Goal: Task Accomplishment & Management: Complete application form

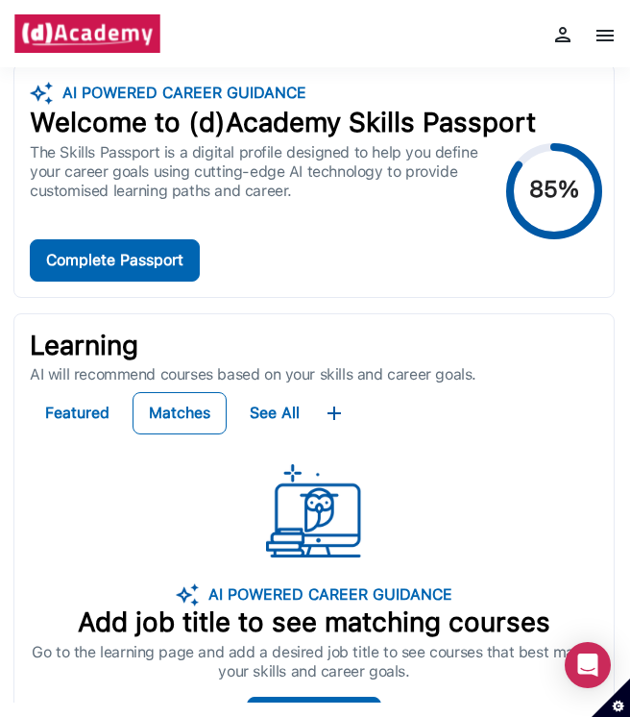
scroll to position [2, 0]
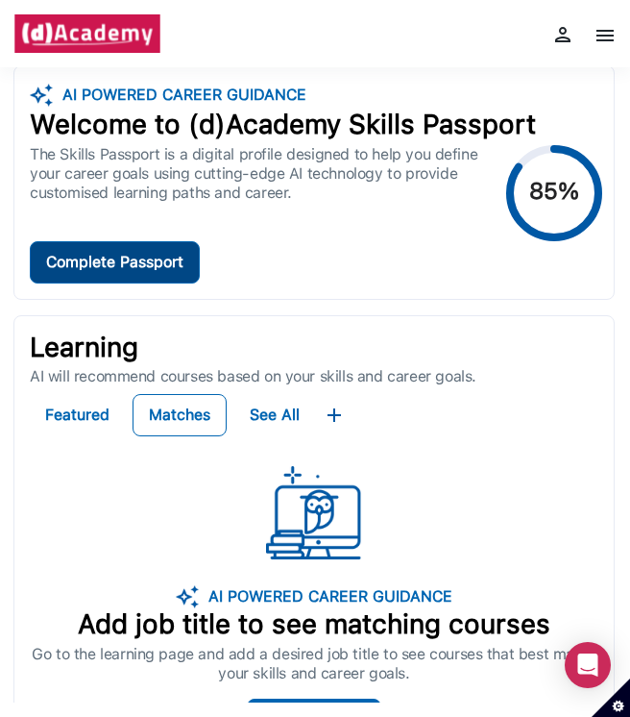
click at [163, 273] on div "Complete Passport" at bounding box center [114, 262] width 137 height 27
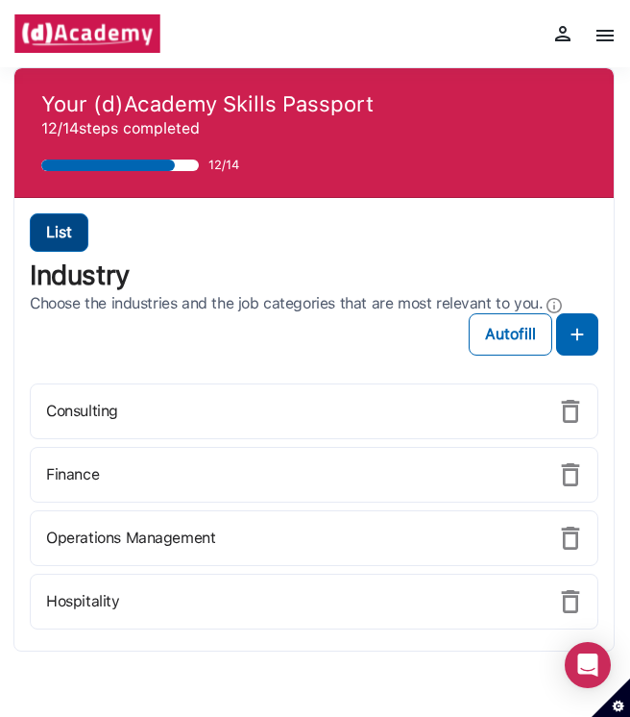
click at [70, 239] on button "List" at bounding box center [59, 232] width 59 height 38
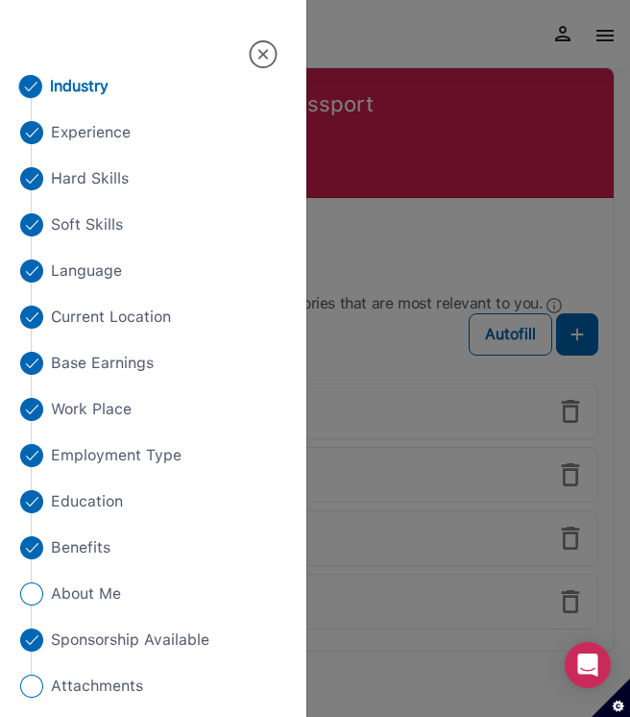
click at [339, 224] on div at bounding box center [315, 358] width 630 height 717
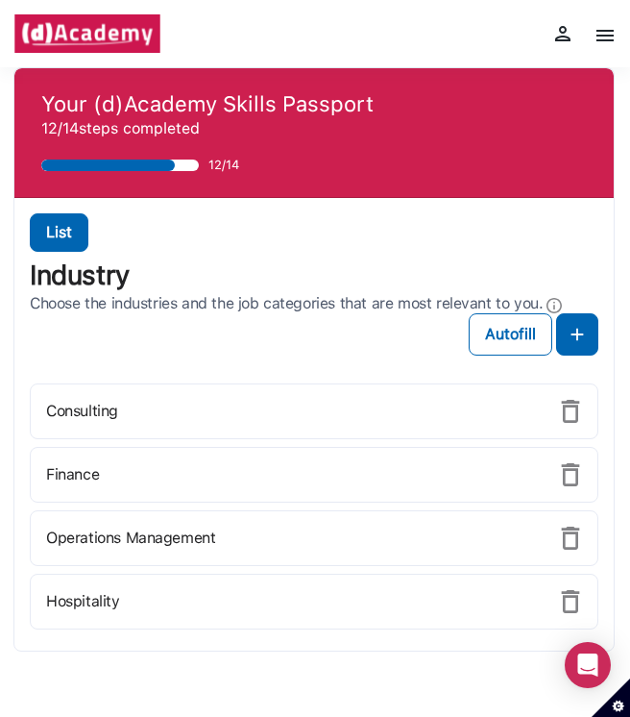
click at [607, 35] on img at bounding box center [605, 35] width 23 height 23
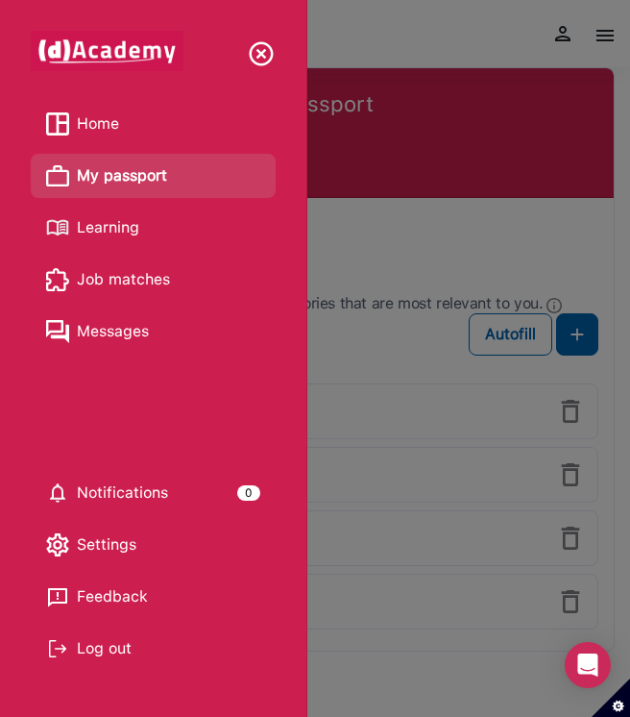
click at [145, 272] on span "Job matches" at bounding box center [123, 279] width 93 height 29
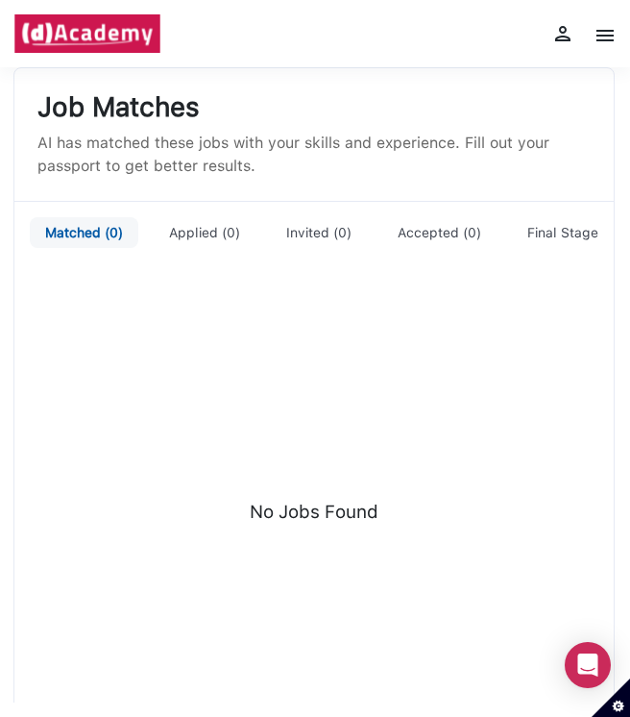
scroll to position [1, 0]
click at [614, 35] on img at bounding box center [605, 35] width 23 height 23
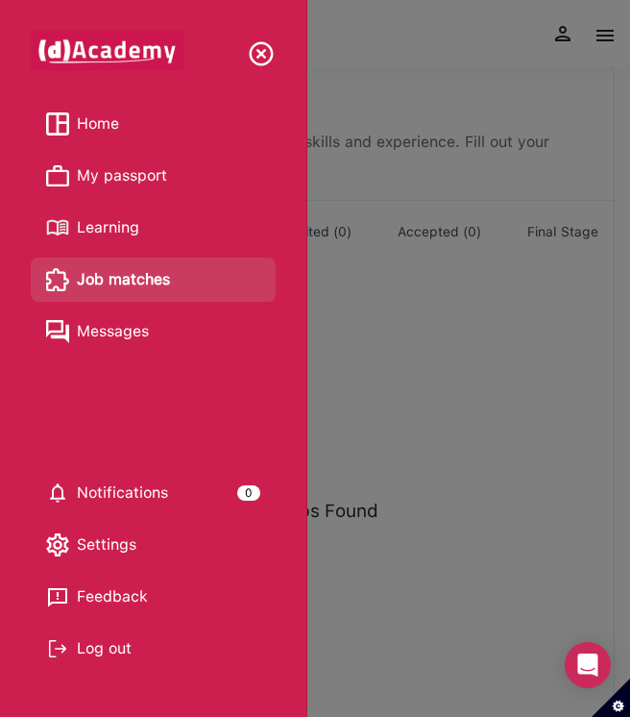
click at [110, 226] on span "Learning" at bounding box center [108, 227] width 62 height 29
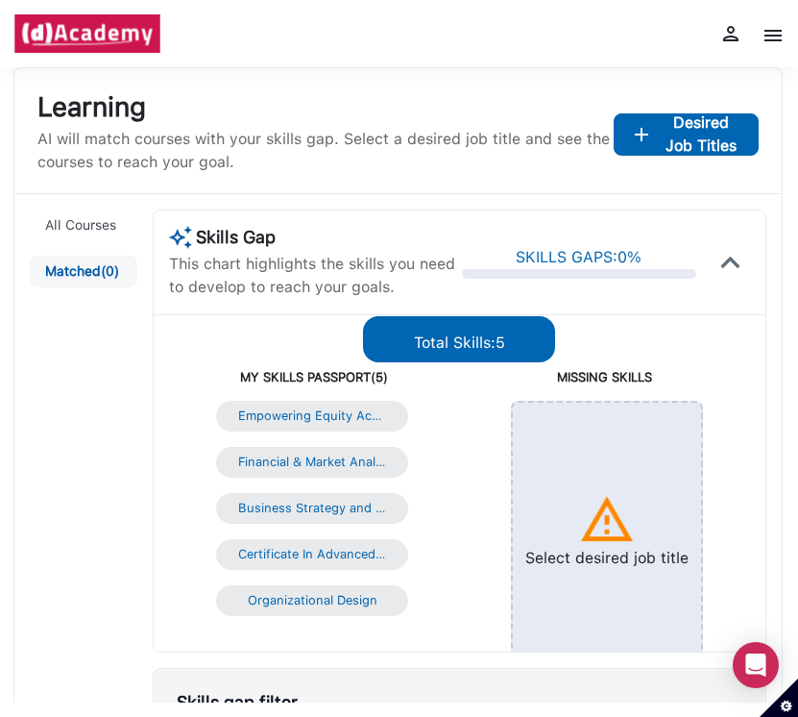
scroll to position [1, 0]
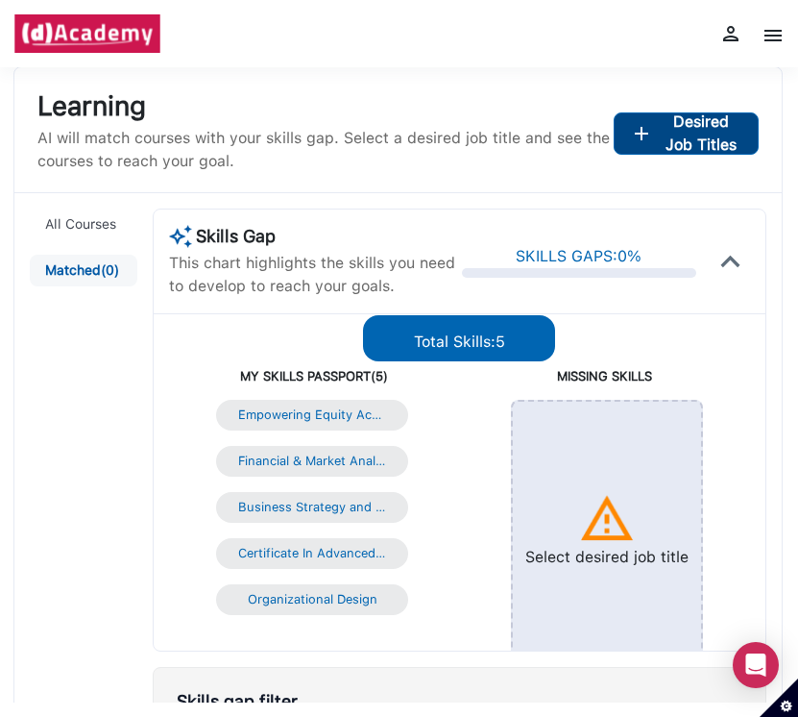
click at [629, 145] on span "Desired Job Titles" at bounding box center [702, 133] width 82 height 46
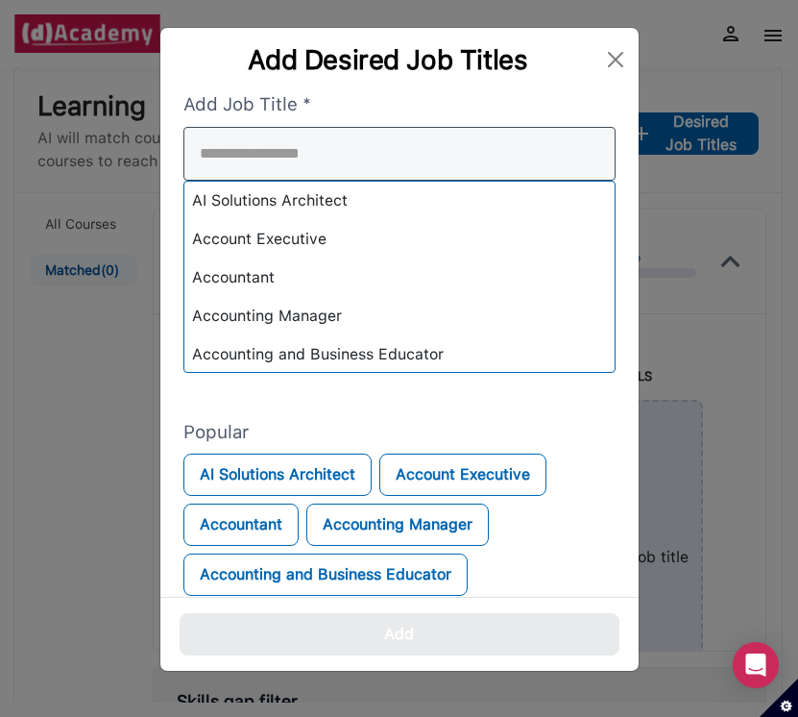
click at [376, 165] on input "search" at bounding box center [400, 154] width 432 height 54
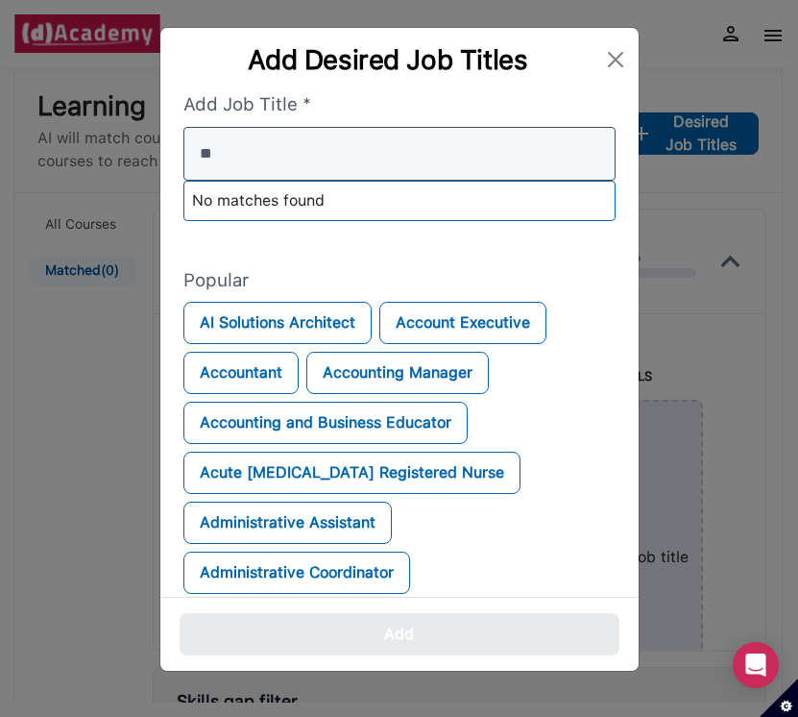
type input "*"
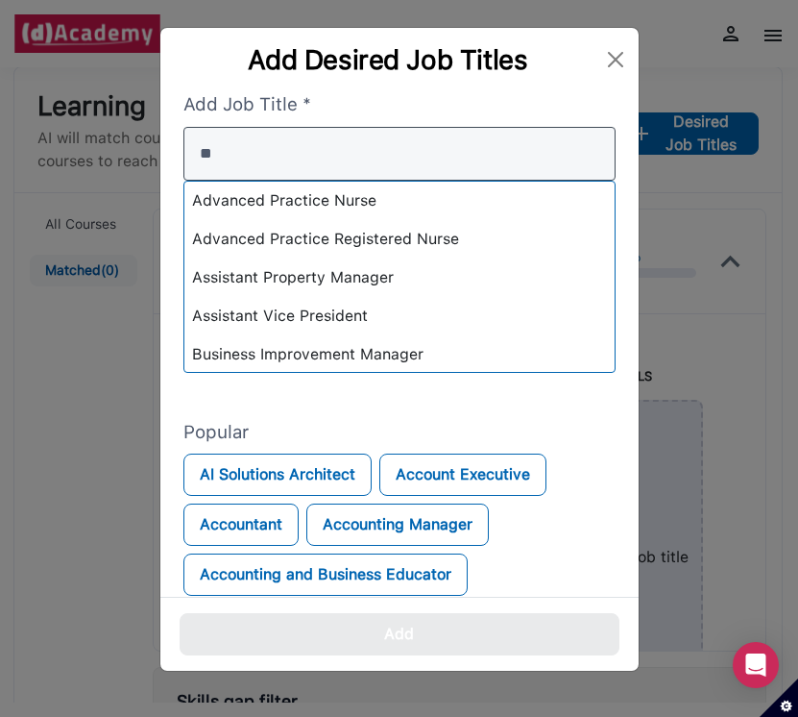
type input "*"
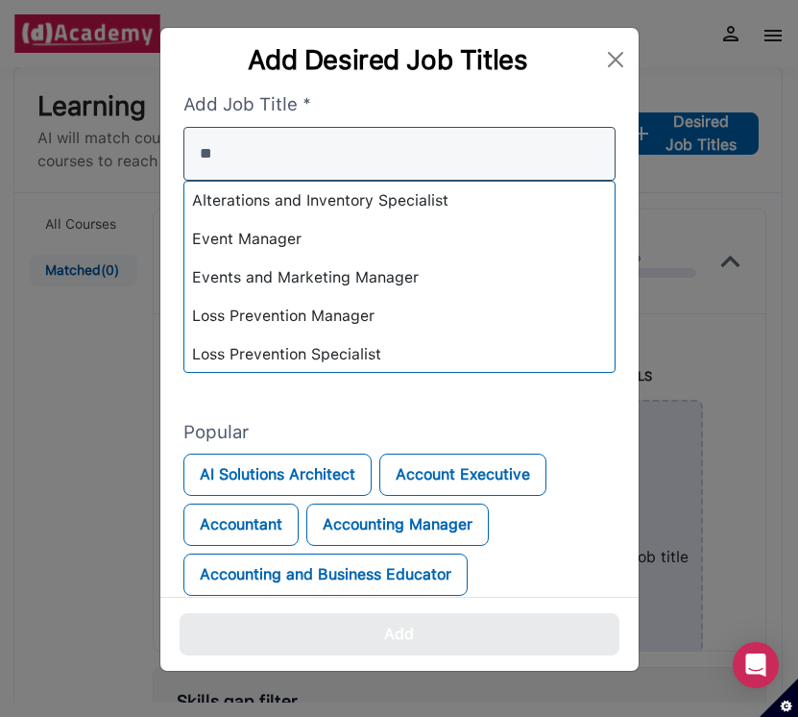
type input "*"
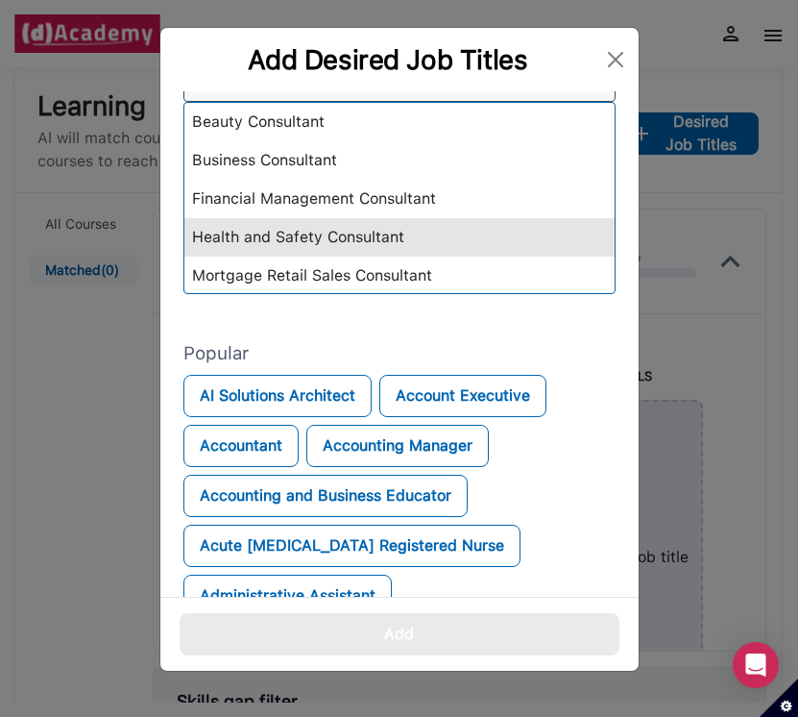
scroll to position [54, 0]
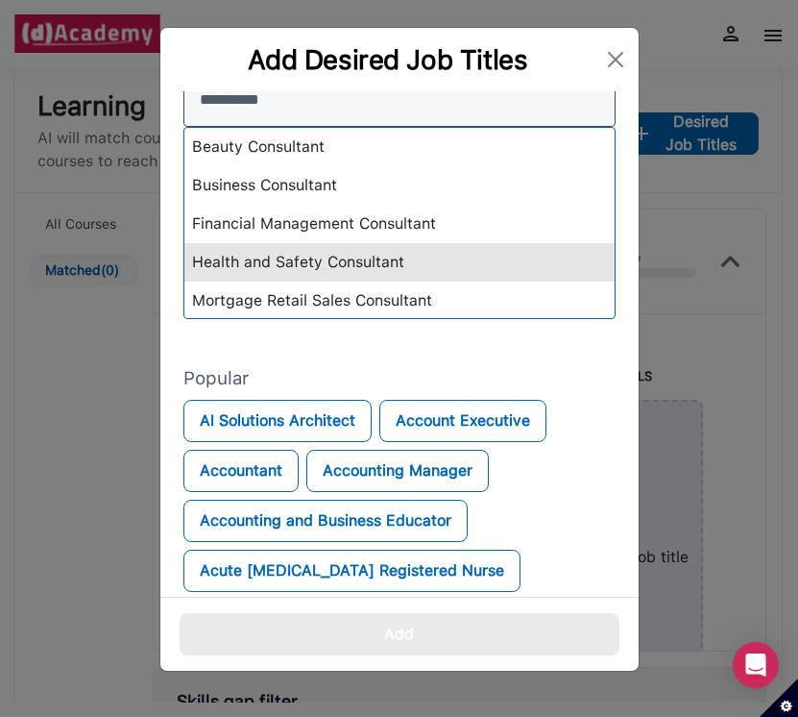
type input "**********"
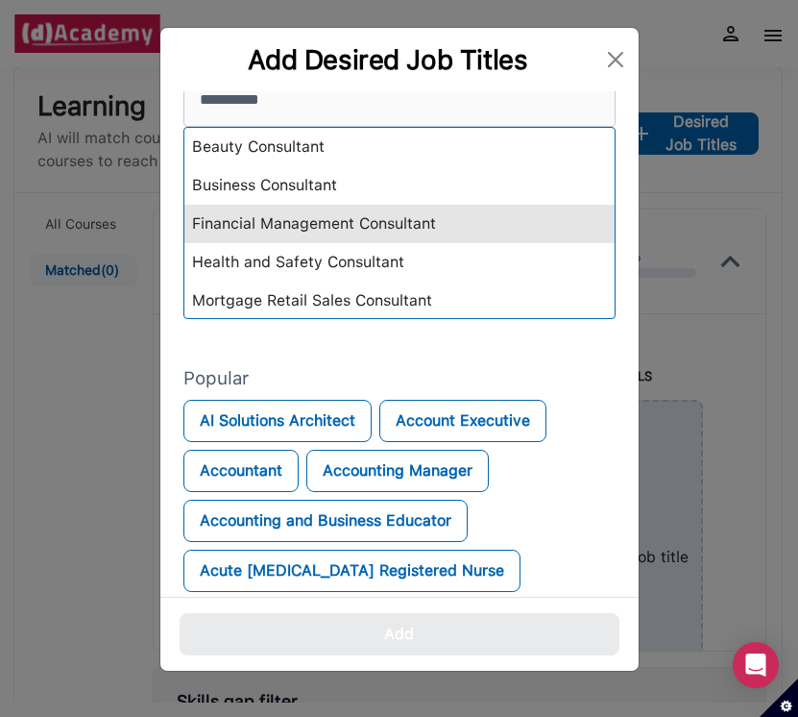
click at [380, 220] on div "Financial Management Consultant" at bounding box center [399, 224] width 430 height 38
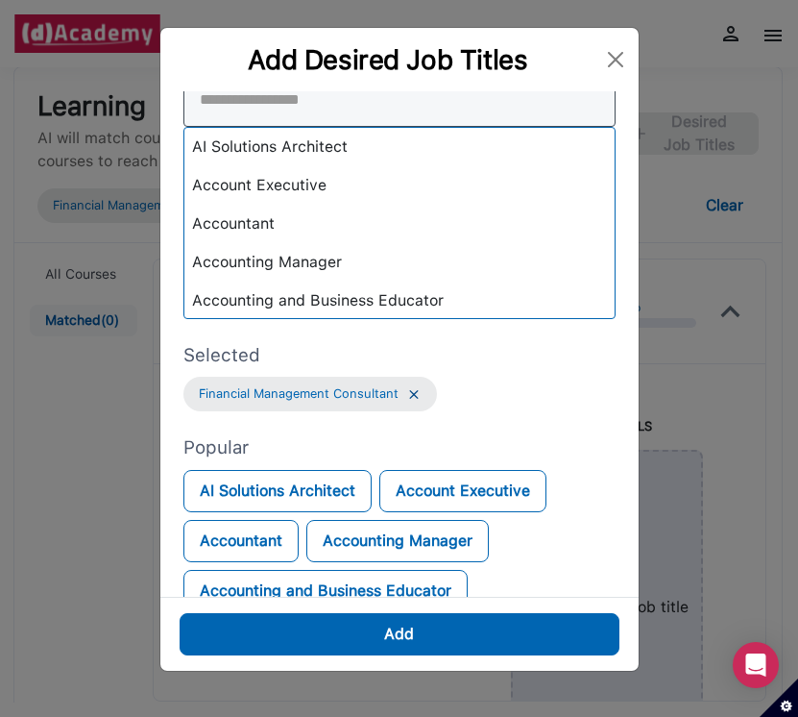
click at [386, 96] on input "search" at bounding box center [400, 100] width 432 height 54
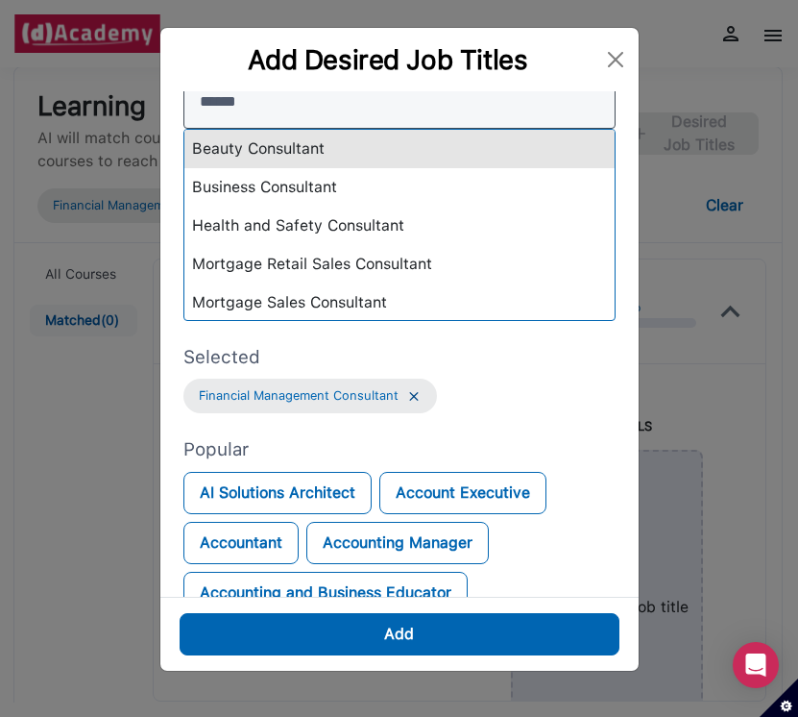
type input "******"
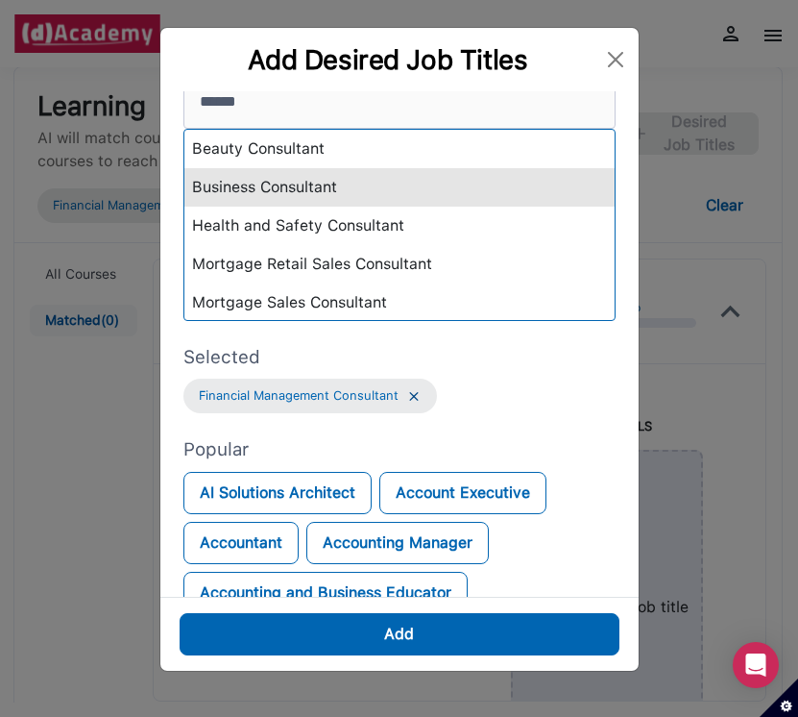
click at [311, 189] on div "Business Consultant" at bounding box center [399, 187] width 430 height 38
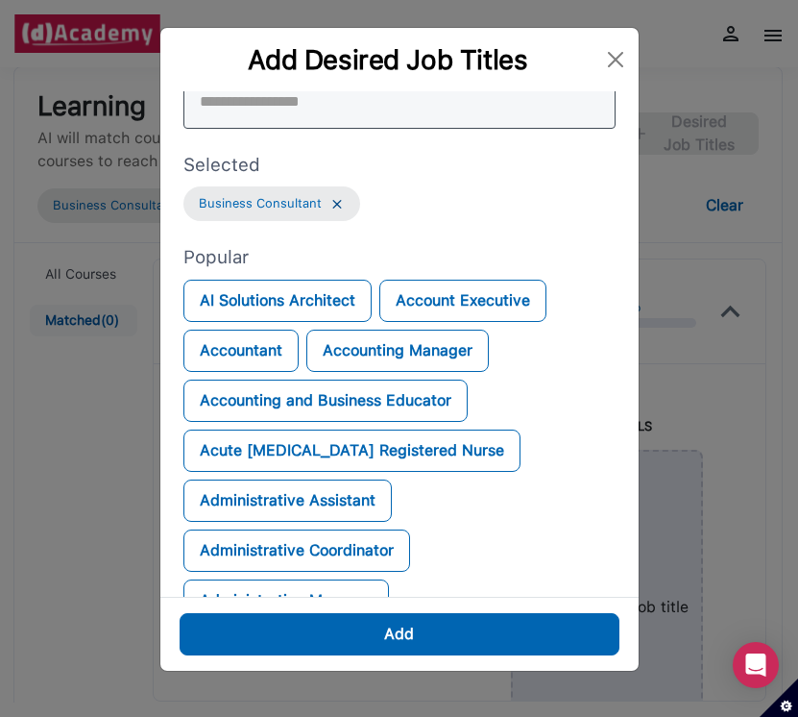
click at [338, 112] on input "search" at bounding box center [400, 102] width 432 height 54
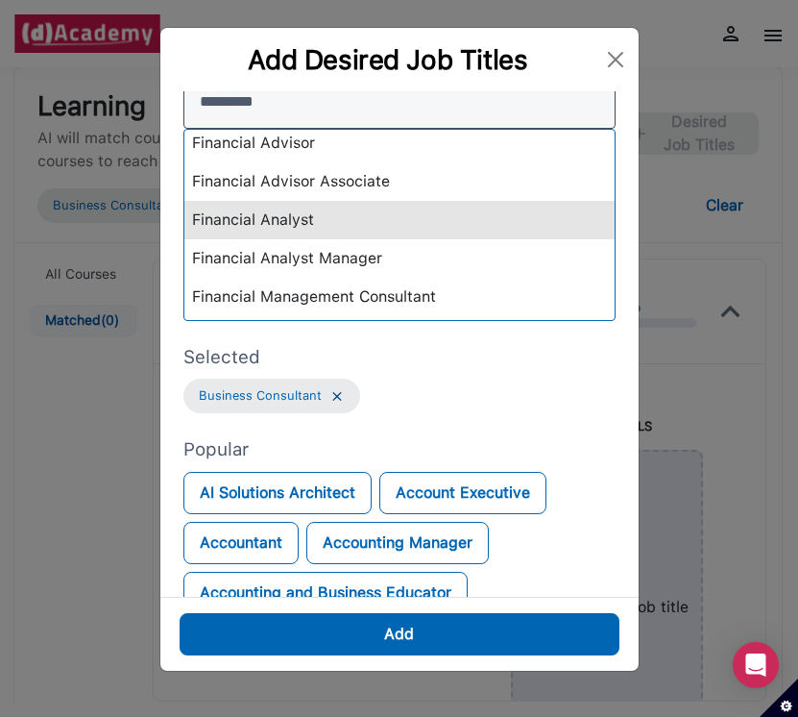
scroll to position [131, 0]
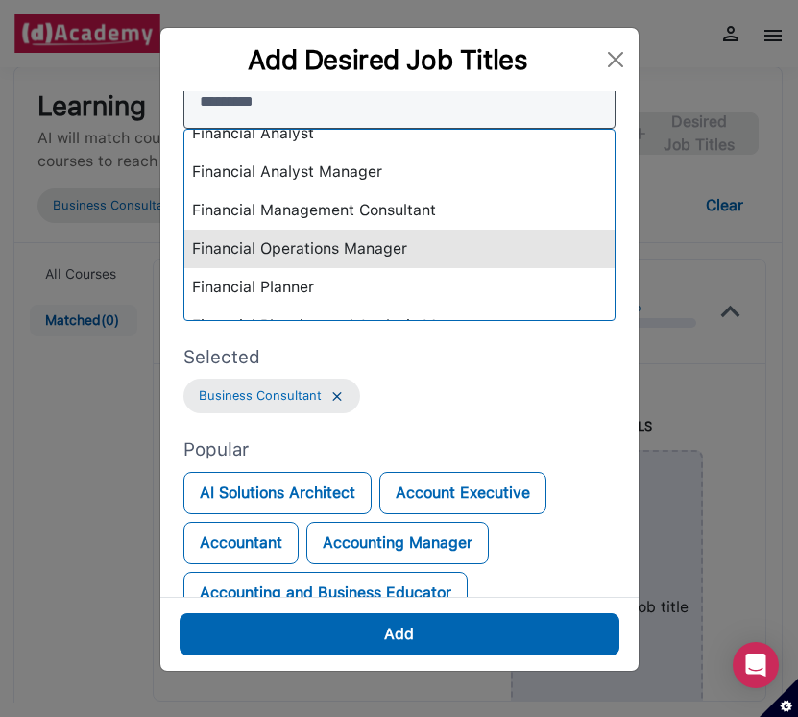
type input "*********"
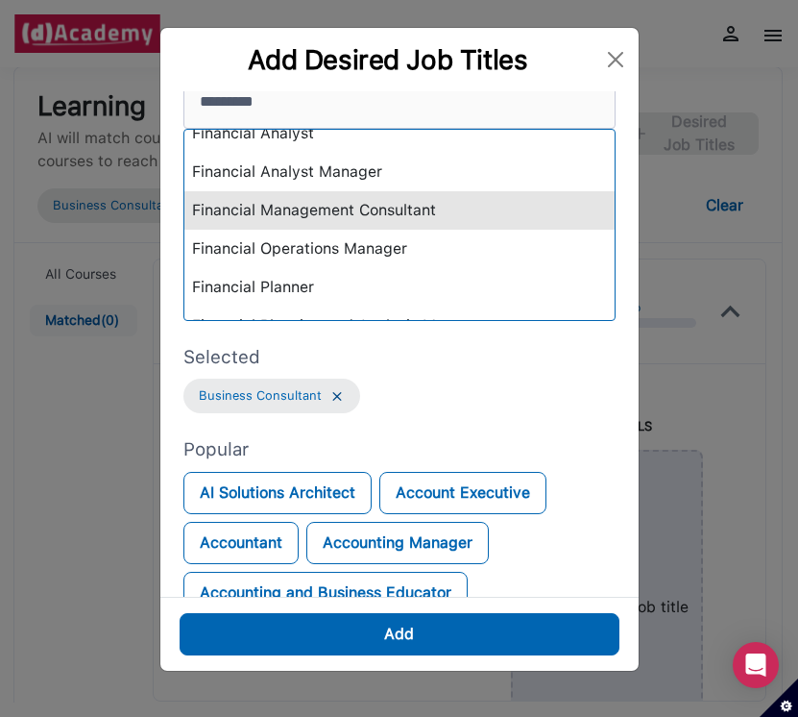
click at [403, 219] on div "Financial Management Consultant" at bounding box center [399, 210] width 430 height 38
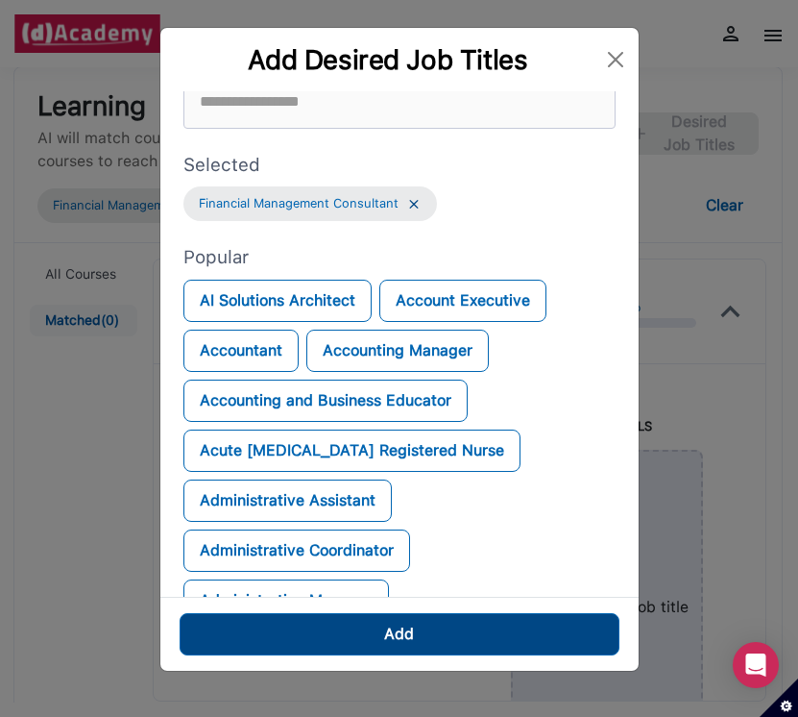
click at [462, 634] on button "Add" at bounding box center [400, 634] width 440 height 42
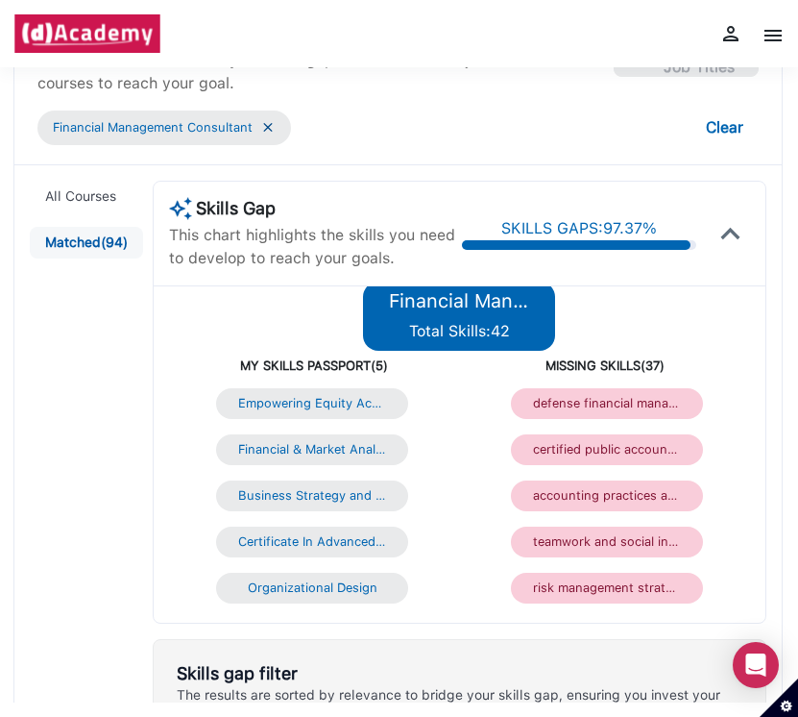
scroll to position [106, 0]
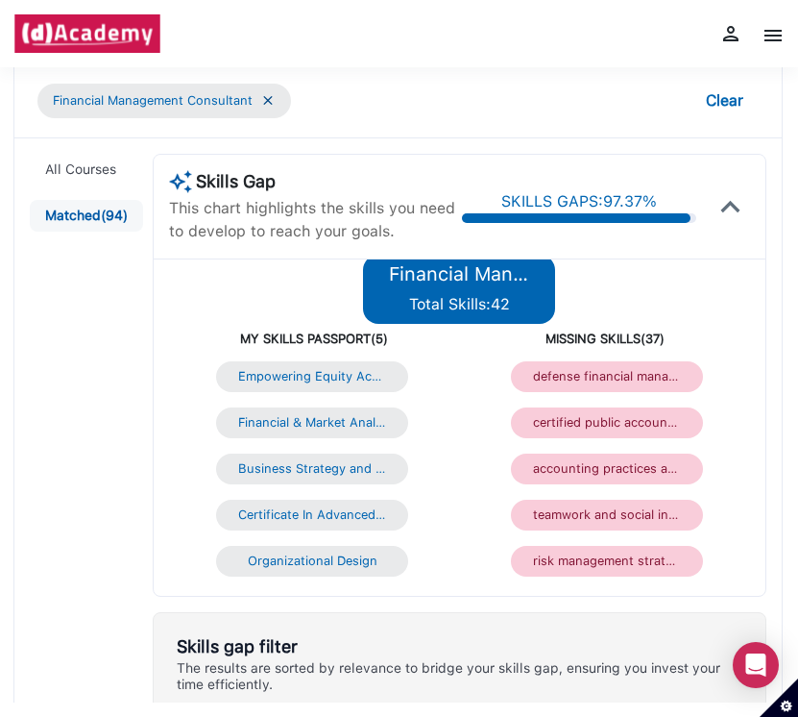
click at [629, 210] on img at bounding box center [731, 206] width 38 height 38
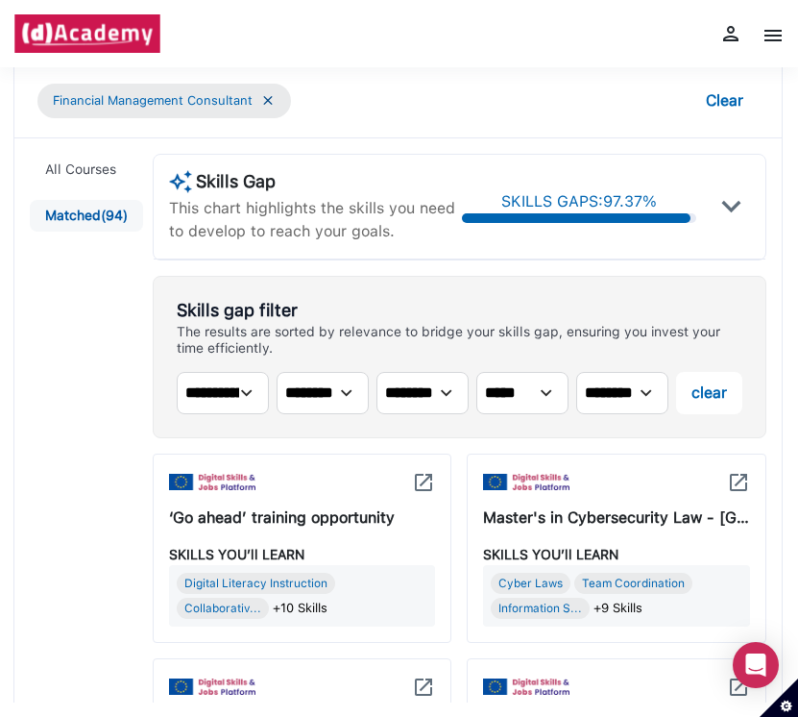
click at [629, 210] on img at bounding box center [731, 206] width 38 height 38
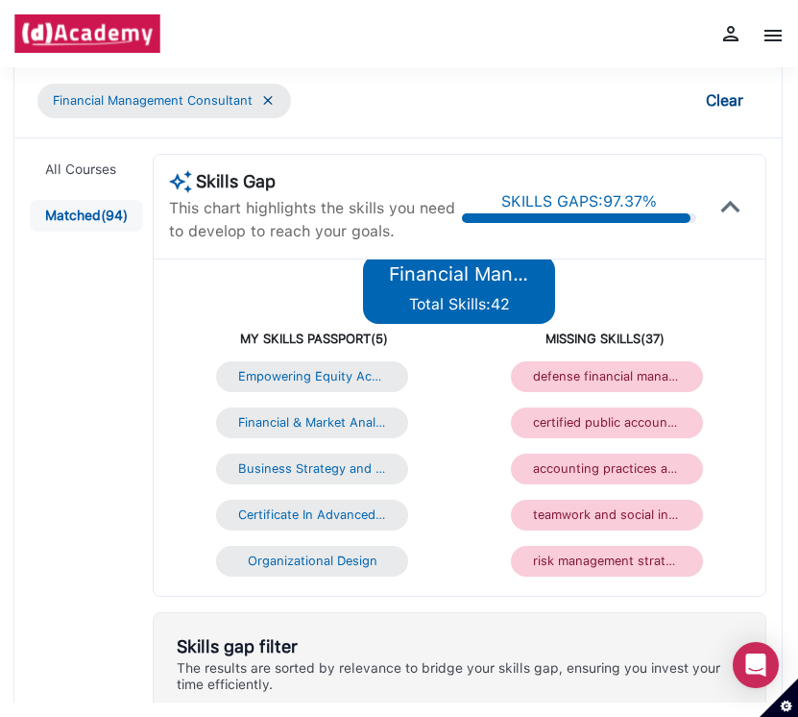
click at [629, 97] on button "Clear" at bounding box center [725, 101] width 68 height 42
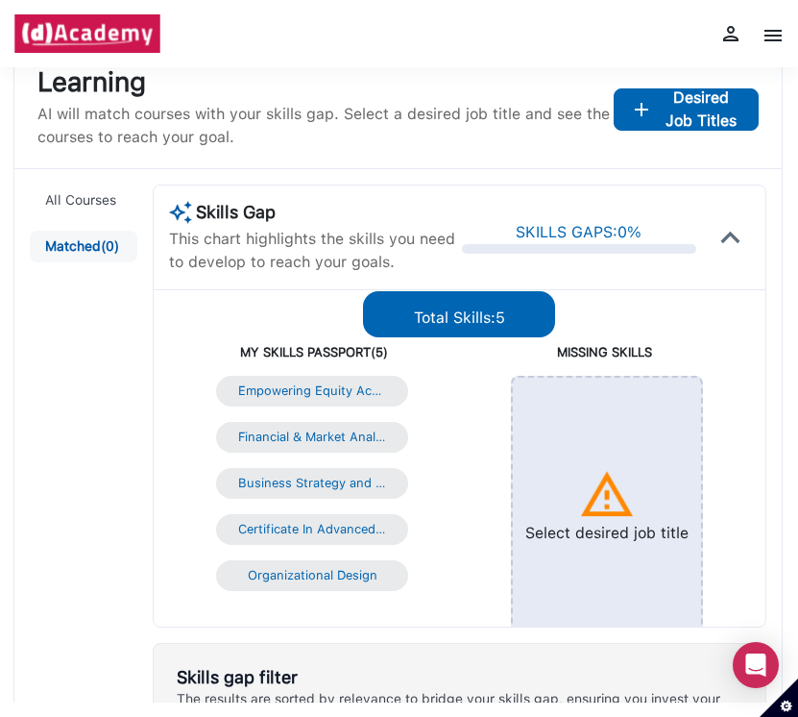
scroll to position [4, 0]
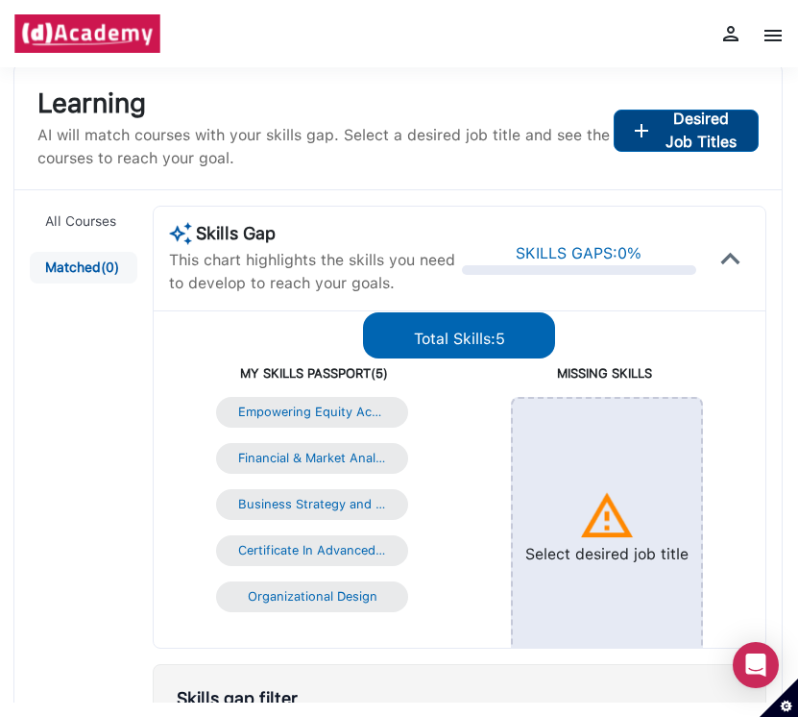
click at [629, 147] on span "Desired Job Titles" at bounding box center [702, 131] width 82 height 46
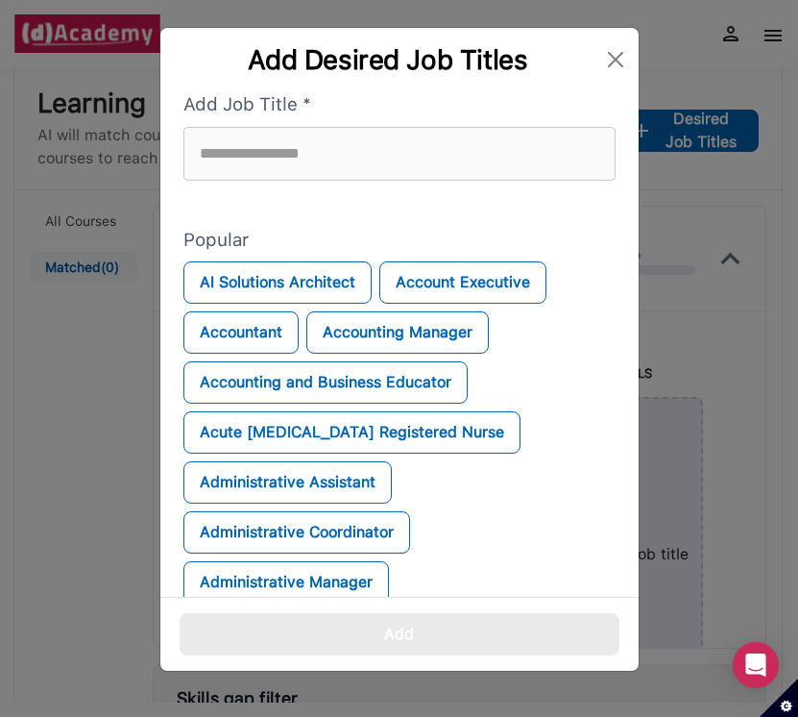
click at [436, 194] on div "Add Job Title * Popular AI Solutions Architect Account Executive Accountant Acc…" at bounding box center [400, 372] width 432 height 562
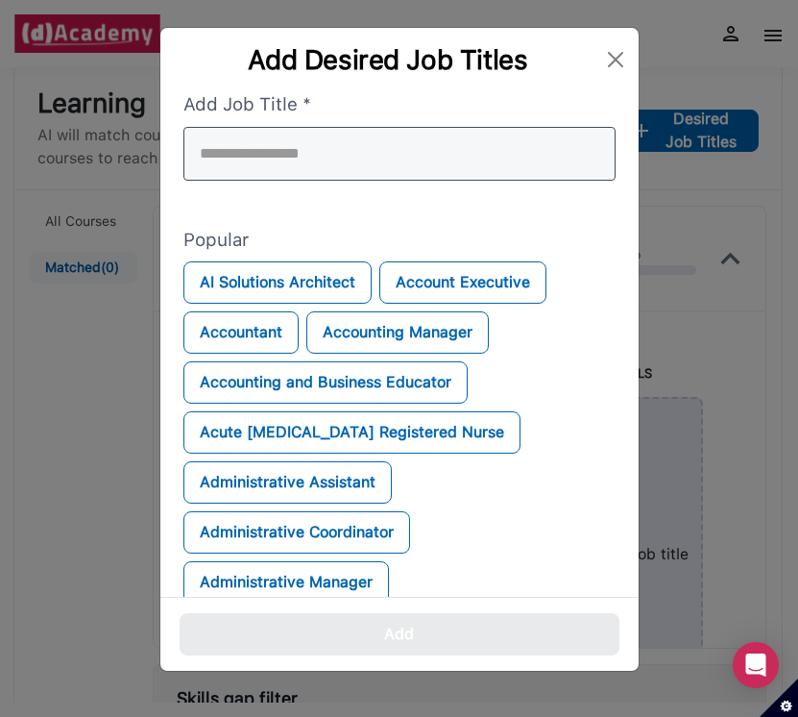
click at [434, 163] on input "search" at bounding box center [400, 154] width 432 height 54
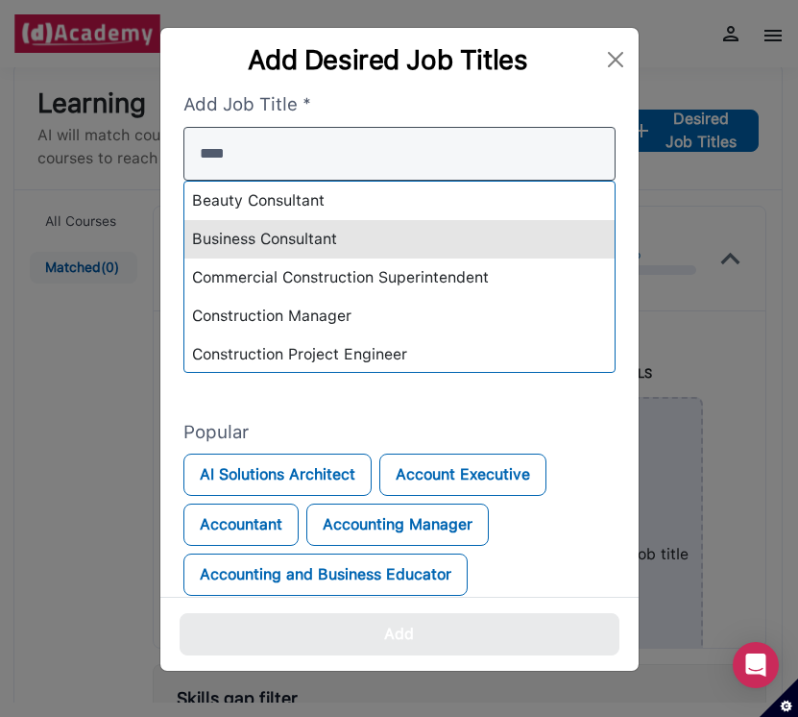
type input "****"
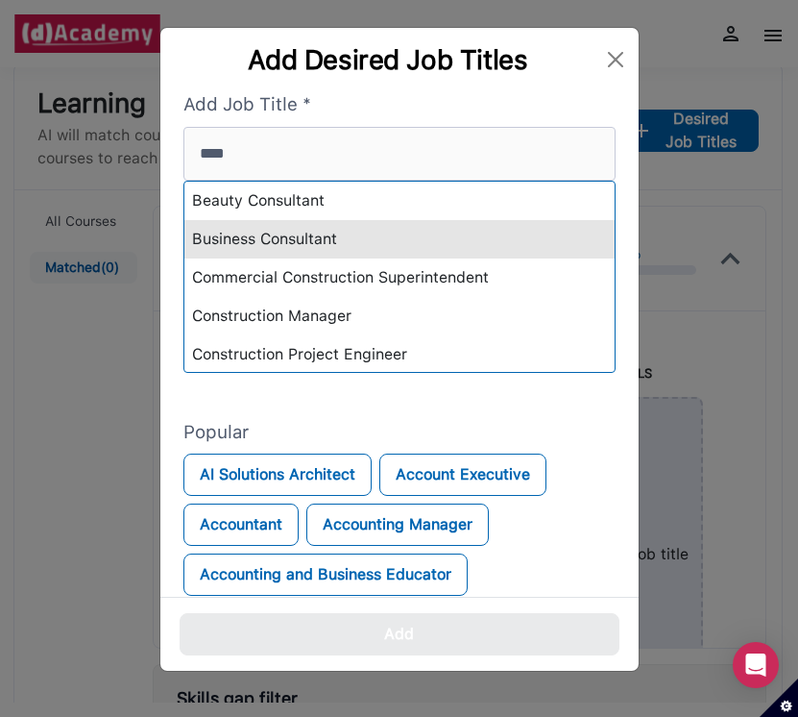
click at [395, 244] on div "Business Consultant" at bounding box center [399, 239] width 430 height 38
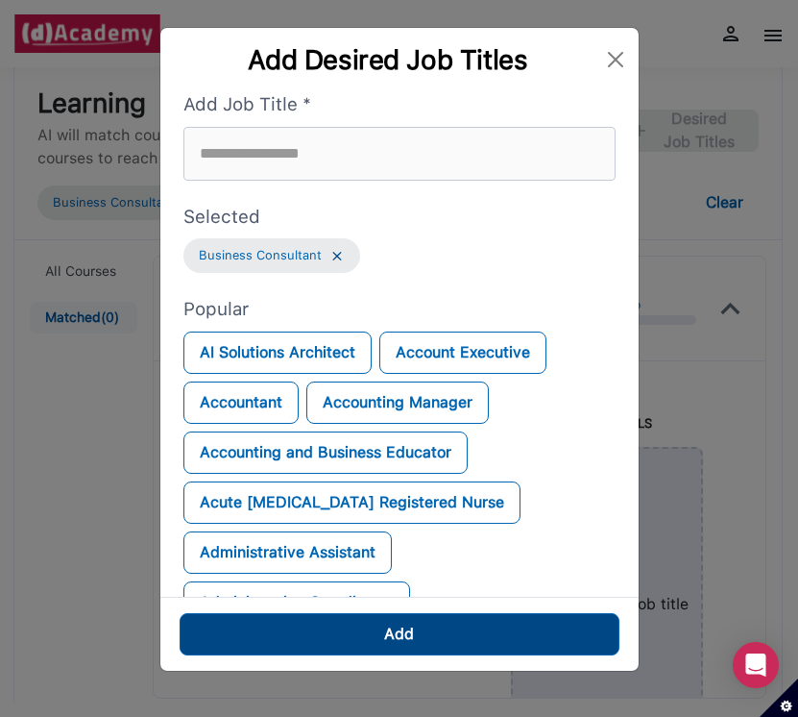
click at [441, 643] on button "Add" at bounding box center [400, 634] width 440 height 42
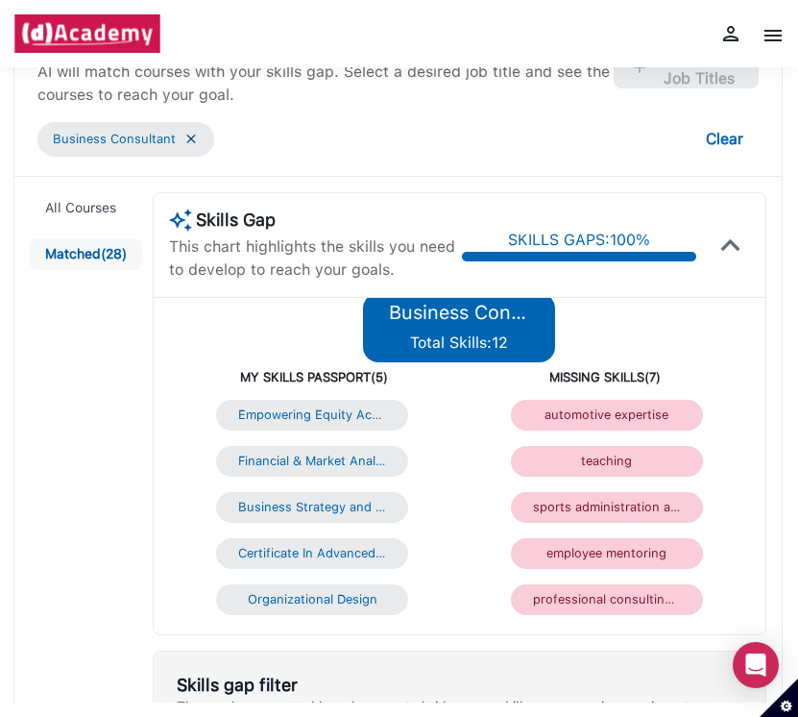
scroll to position [32, 0]
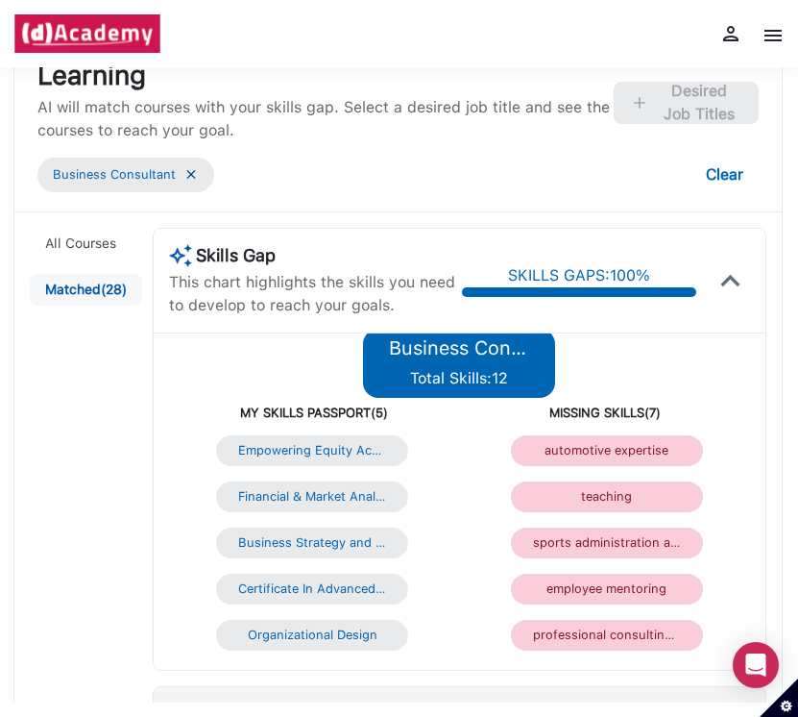
click at [629, 274] on img at bounding box center [731, 280] width 38 height 38
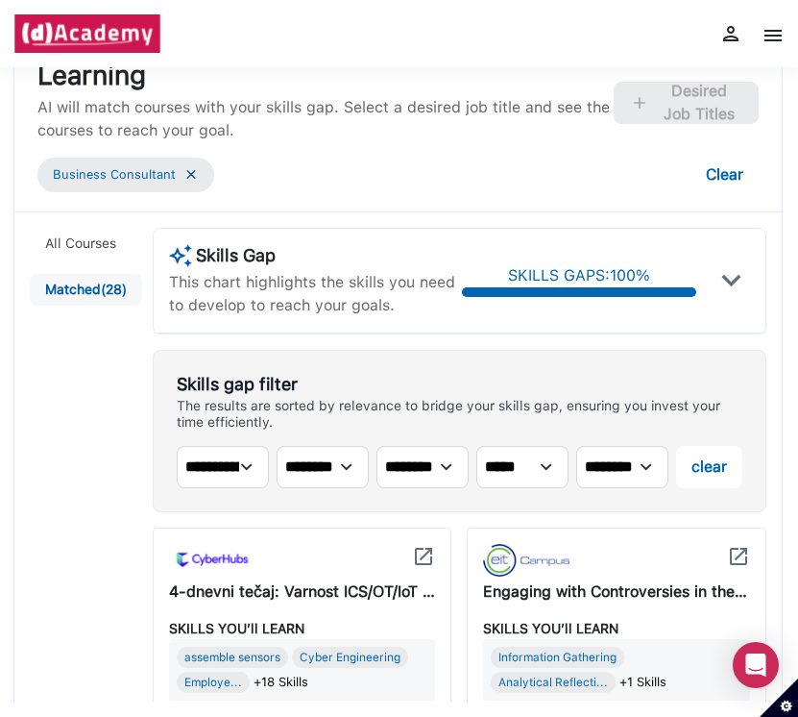
click at [629, 287] on img at bounding box center [731, 280] width 38 height 38
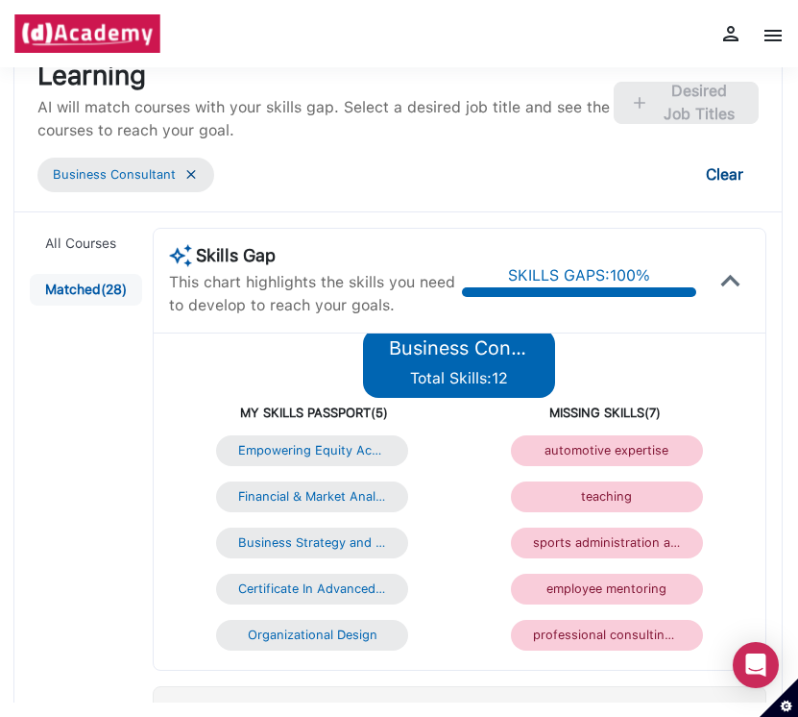
click at [629, 178] on button "Clear" at bounding box center [725, 175] width 68 height 42
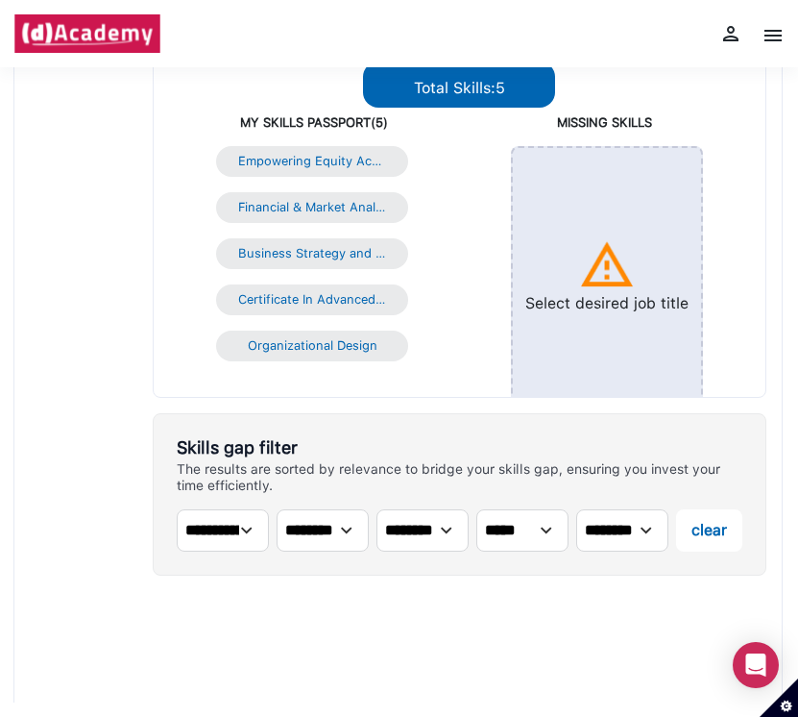
scroll to position [290, 0]
